Goal: Find contact information: Find contact information

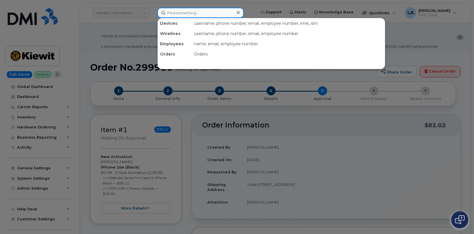
click at [216, 14] on input at bounding box center [200, 13] width 86 height 10
paste input "7039666875"
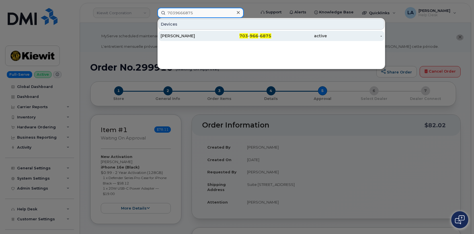
type input "7039666875"
click at [189, 35] on div "DULANI KARIYAWASAM" at bounding box center [187, 36] width 55 height 6
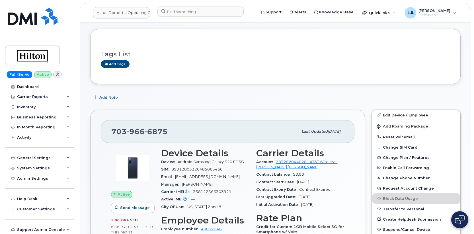
scroll to position [83, 0]
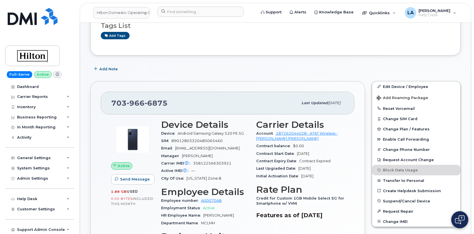
drag, startPoint x: 243, startPoint y: 149, endPoint x: 205, endPoint y: 139, distance: 39.6
click at [178, 149] on div "Email Dulani.Kariyawasam@hilton.com" at bounding box center [205, 148] width 88 height 7
click at [200, 149] on span "Dulani.Kariyawasam@hilton.com" at bounding box center [207, 148] width 65 height 4
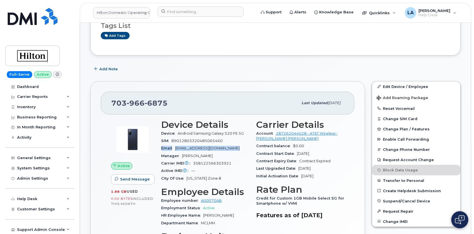
click at [199, 149] on span "Dulani.Kariyawasam@hilton.com" at bounding box center [207, 148] width 65 height 4
drag, startPoint x: 177, startPoint y: 147, endPoint x: 236, endPoint y: 147, distance: 59.2
click at [236, 147] on div "Email Dulani.Kariyawasam@hilton.com" at bounding box center [205, 148] width 88 height 7
copy span "Dulani.Kariyawasam@hilton.com"
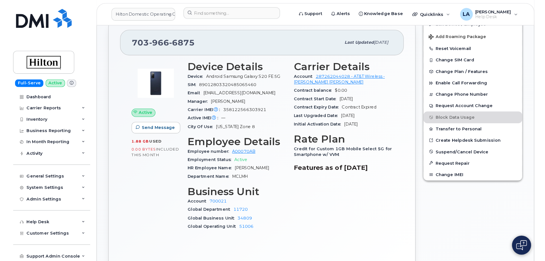
scroll to position [116, 0]
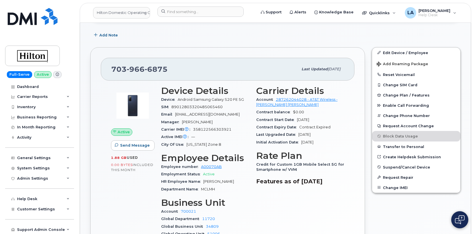
click at [187, 66] on div "703 966 6875" at bounding box center [204, 69] width 187 height 12
drag, startPoint x: 187, startPoint y: 69, endPoint x: 107, endPoint y: 70, distance: 79.7
click at [107, 70] on div "703 966 6875 Last updated Aug 11, 2025" at bounding box center [227, 69] width 253 height 23
copy span "703 966 6875"
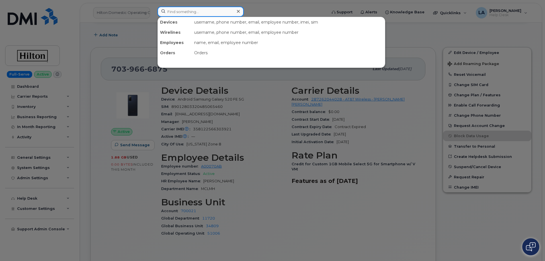
click at [207, 10] on input at bounding box center [200, 12] width 86 height 10
paste input "908-227-3628 E"
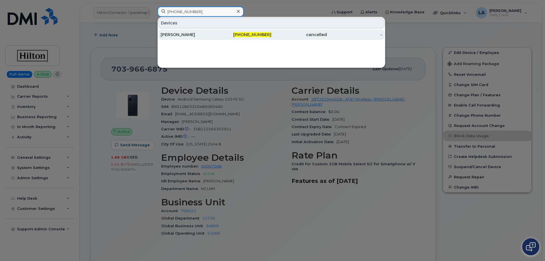
type input "908-227-3628"
click at [180, 37] on div "[PERSON_NAME]" at bounding box center [187, 35] width 55 height 6
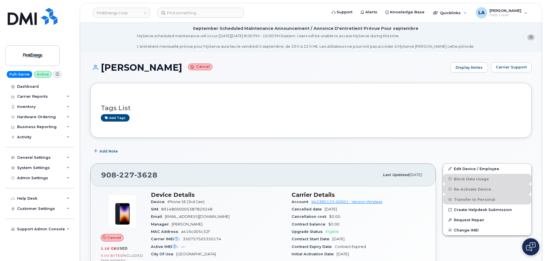
drag, startPoint x: 101, startPoint y: 65, endPoint x: 187, endPoint y: 72, distance: 86.2
click at [187, 72] on h1 "[PERSON_NAME] Cancel" at bounding box center [268, 68] width 357 height 10
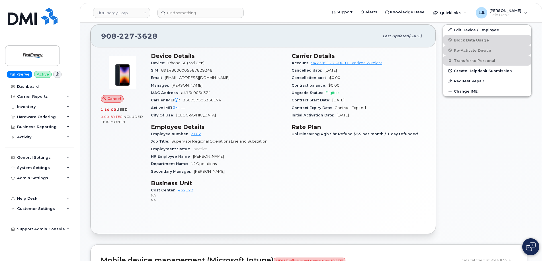
scroll to position [126, 0]
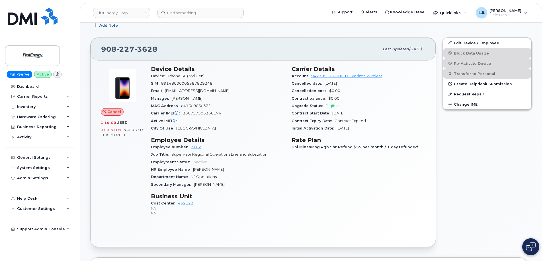
click at [203, 112] on span "350757505350174" at bounding box center [202, 113] width 38 height 4
copy span "350757505350174"
drag, startPoint x: 135, startPoint y: 50, endPoint x: 96, endPoint y: 49, distance: 39.0
click at [96, 49] on div "[PHONE_NUMBER] Last updated [DATE]" at bounding box center [262, 49] width 345 height 23
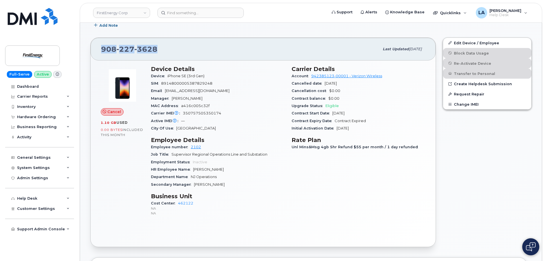
copy span "[PHONE_NUMBER]"
